Goal: Information Seeking & Learning: Find specific fact

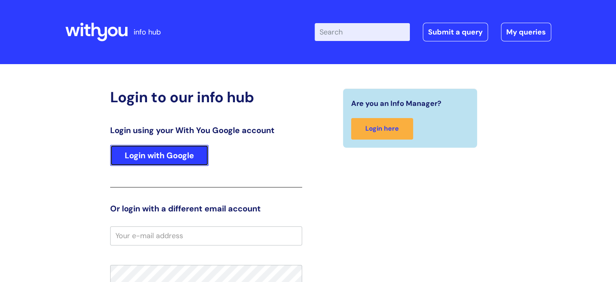
click at [159, 149] on link "Login with Google" at bounding box center [159, 155] width 98 height 21
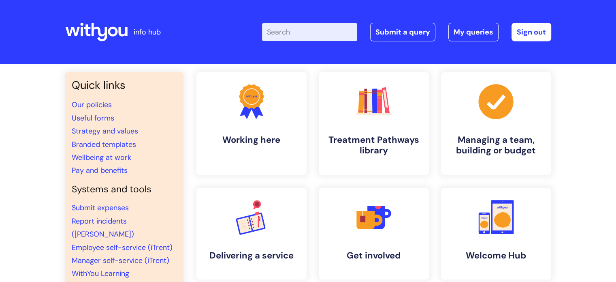
click at [303, 30] on input "Enter your search term here..." at bounding box center [309, 32] width 95 height 18
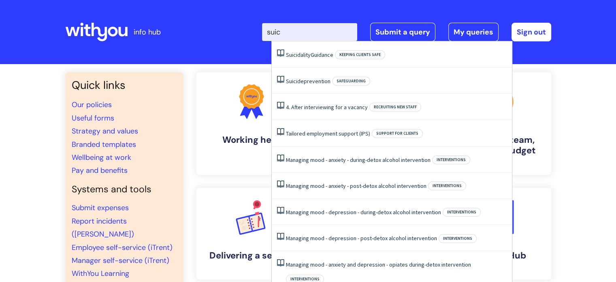
type input "suici"
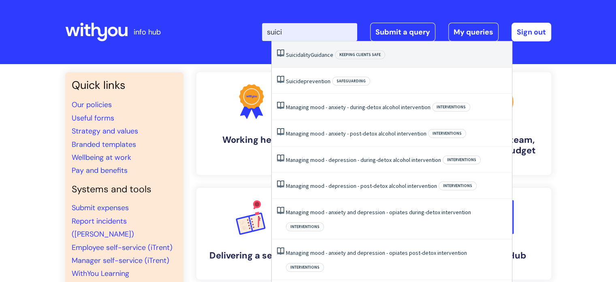
click at [309, 55] on span "Suicidality" at bounding box center [298, 54] width 25 height 7
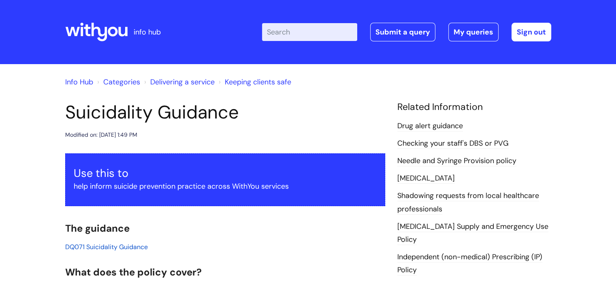
click at [293, 26] on input "Enter your search term here..." at bounding box center [309, 32] width 95 height 18
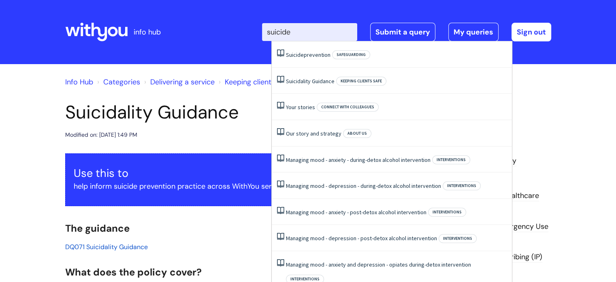
type input "suicide"
